Goal: Information Seeking & Learning: Learn about a topic

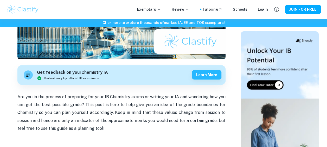
scroll to position [118, 0]
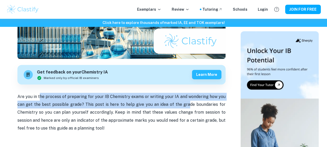
drag, startPoint x: 74, startPoint y: 97, endPoint x: 189, endPoint y: 103, distance: 115.1
click at [189, 103] on p "Are you in the process of preparing for your IB Chemistry exams or writing your…" at bounding box center [121, 113] width 208 height 40
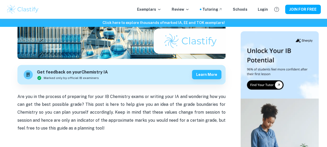
click at [77, 120] on p "Are you in the process of preparing for your IB Chemistry exams or writing your…" at bounding box center [121, 113] width 208 height 40
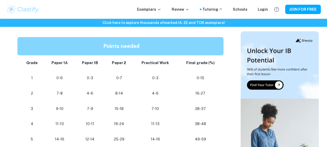
scroll to position [282, 0]
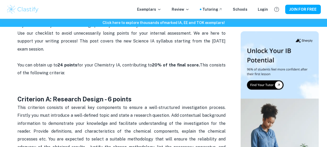
scroll to position [234, 0]
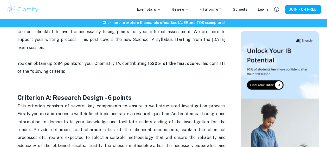
click at [56, 69] on p "Is your Chemistry IA deadline coming up? Are you sure that your work meets all …" at bounding box center [121, 51] width 208 height 63
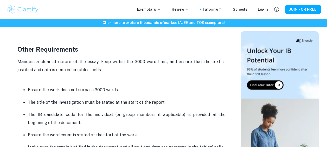
scroll to position [1306, 0]
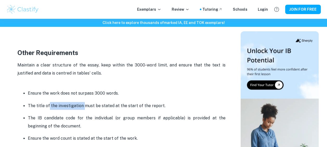
drag, startPoint x: 75, startPoint y: 105, endPoint x: 88, endPoint y: 106, distance: 13.6
click at [88, 106] on p "The title of the investigation must be stated at the start of the report." at bounding box center [127, 106] width 198 height 8
drag, startPoint x: 88, startPoint y: 106, endPoint x: 136, endPoint y: 110, distance: 47.9
click at [136, 110] on p "The title of the investigation must be stated at the start of the report." at bounding box center [127, 106] width 198 height 8
drag, startPoint x: 136, startPoint y: 110, endPoint x: 71, endPoint y: 108, distance: 64.6
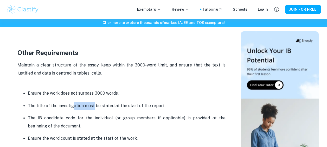
click at [71, 108] on p "The title of the investigation must be stated at the start of the report." at bounding box center [127, 106] width 198 height 8
drag, startPoint x: 71, startPoint y: 108, endPoint x: 46, endPoint y: 117, distance: 27.3
click at [44, 117] on p "The IB candidate code for the individual (or group members if applicable) is pr…" at bounding box center [127, 122] width 198 height 16
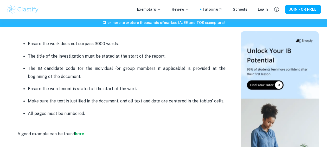
scroll to position [1356, 0]
drag, startPoint x: 139, startPoint y: 93, endPoint x: 59, endPoint y: 94, distance: 79.2
click at [59, 92] on p "Ensure the word count is stated at the start of the work." at bounding box center [127, 89] width 198 height 8
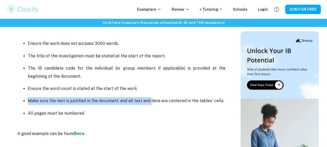
drag, startPoint x: 59, startPoint y: 94, endPoint x: 151, endPoint y: 105, distance: 92.3
click at [151, 105] on p "Make sure the text is justified in the document, and all text and data are cent…" at bounding box center [127, 101] width 198 height 8
drag, startPoint x: 151, startPoint y: 105, endPoint x: 39, endPoint y: 115, distance: 112.4
click at [39, 115] on p "All pages must be numbered." at bounding box center [127, 113] width 198 height 8
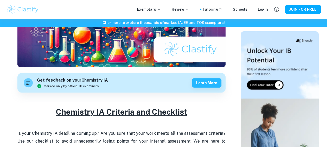
scroll to position [120, 0]
